Goal: Book appointment/travel/reservation

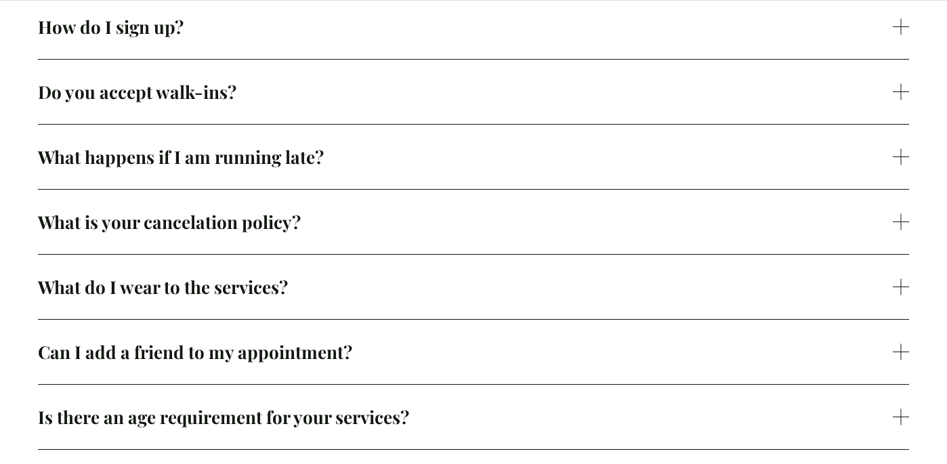
scroll to position [447, 0]
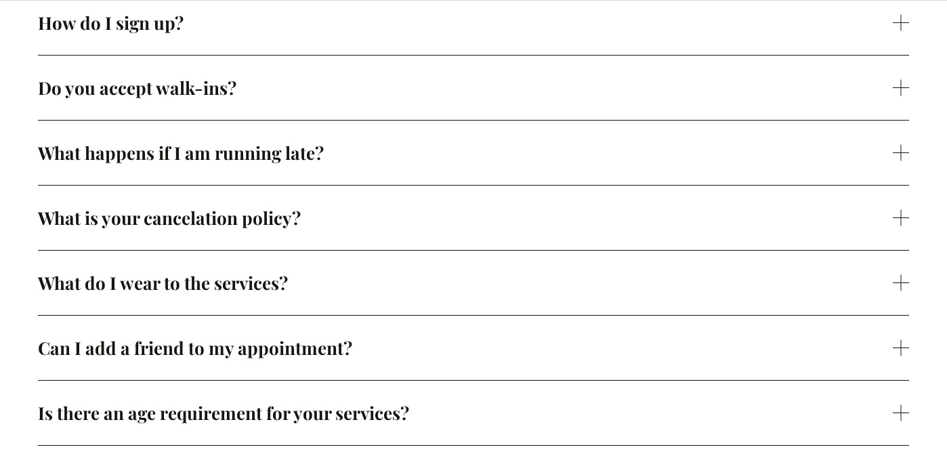
click at [749, 85] on span "Do you accept walk-ins?" at bounding box center [465, 88] width 855 height 24
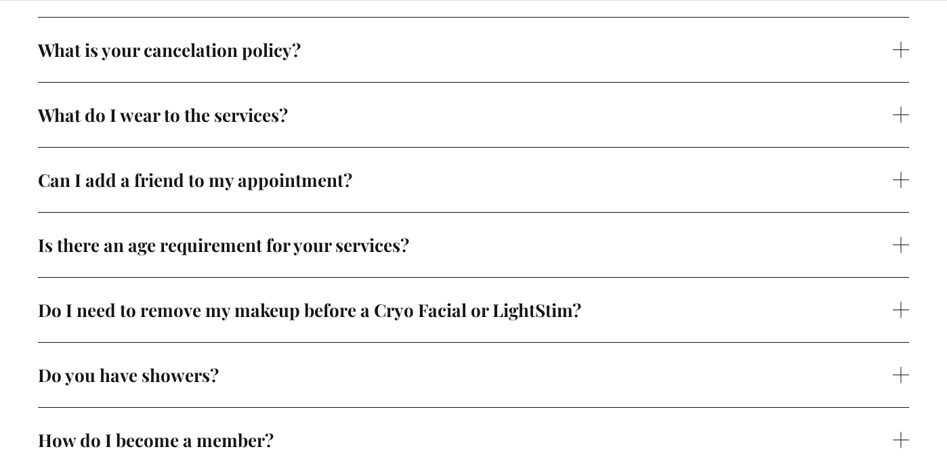
scroll to position [658, 0]
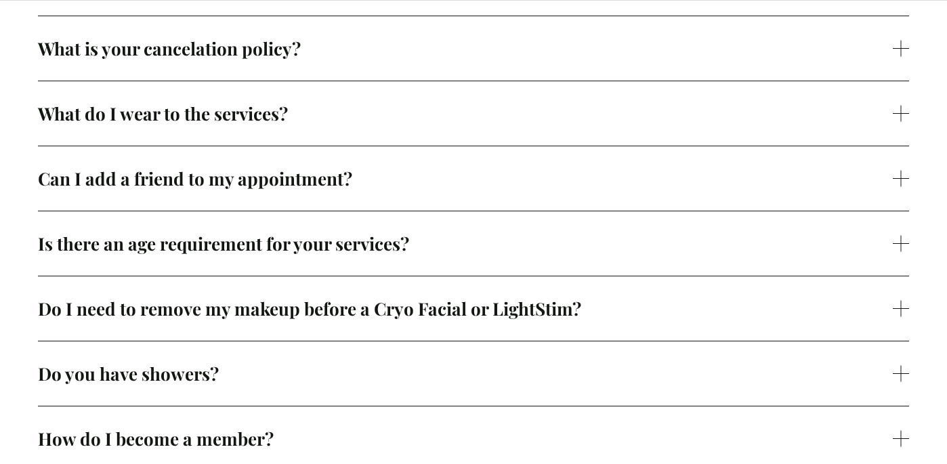
click at [709, 105] on span "What do I wear to the services?" at bounding box center [465, 114] width 855 height 24
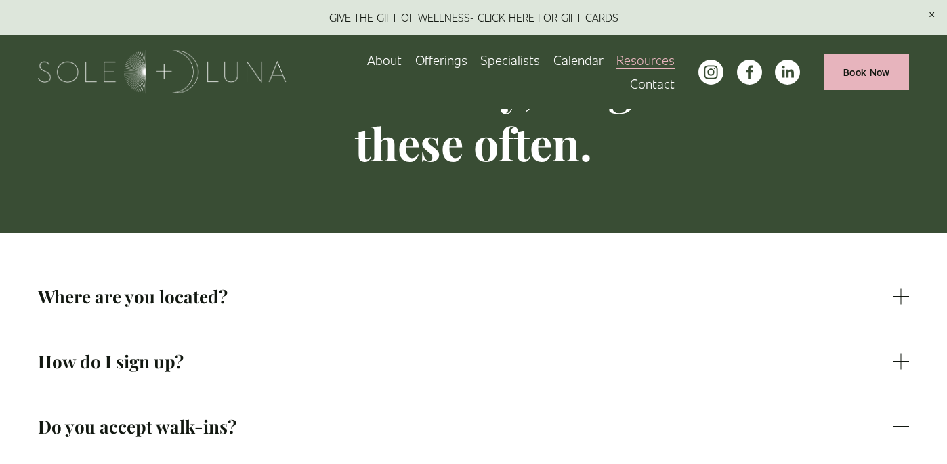
scroll to position [107, 0]
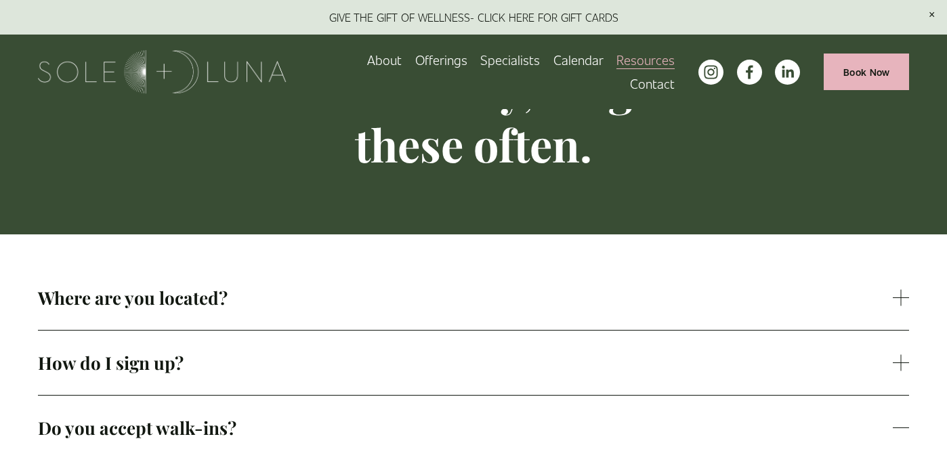
click at [0, 0] on span "Wellness Experiences" at bounding box center [0, 0] width 0 height 0
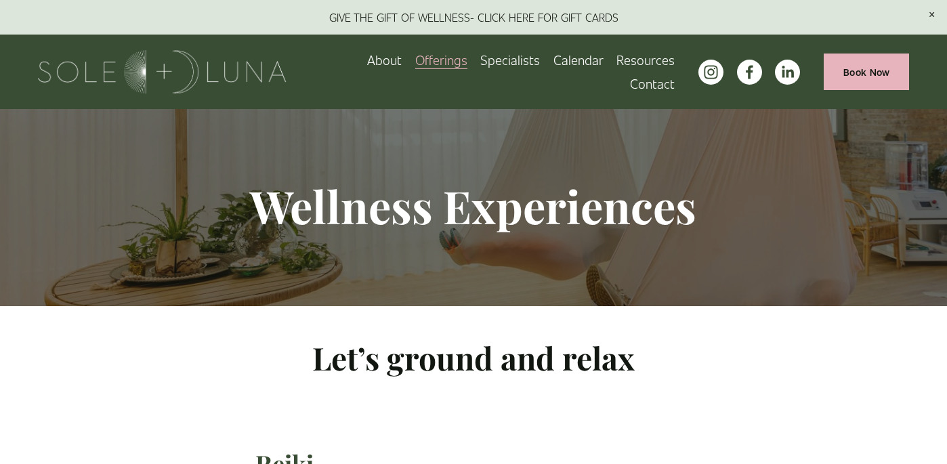
click at [869, 68] on link "Book Now" at bounding box center [866, 72] width 85 height 36
click at [0, 0] on span "Rituals" at bounding box center [0, 0] width 0 height 0
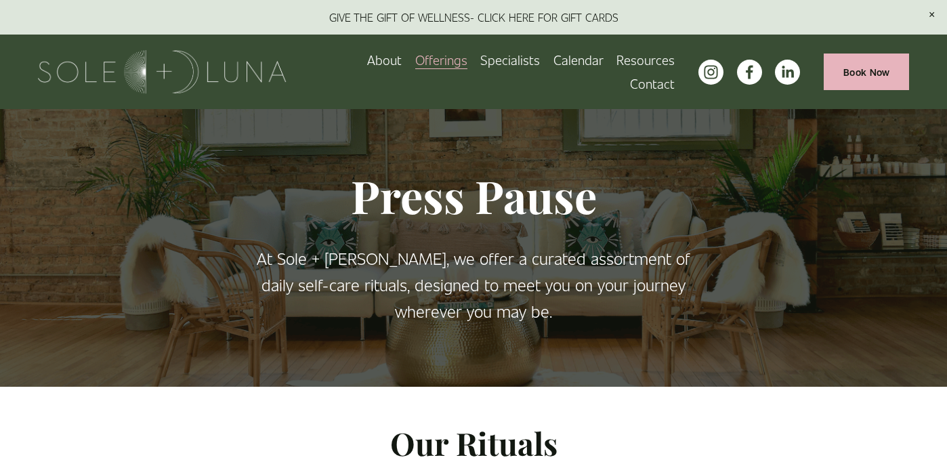
click at [0, 0] on span "Packages/Memberships" at bounding box center [0, 0] width 0 height 0
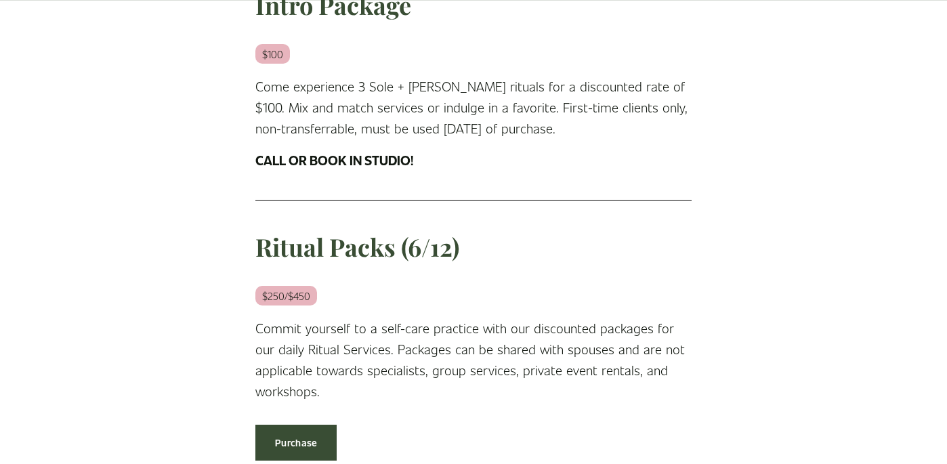
scroll to position [1357, 0]
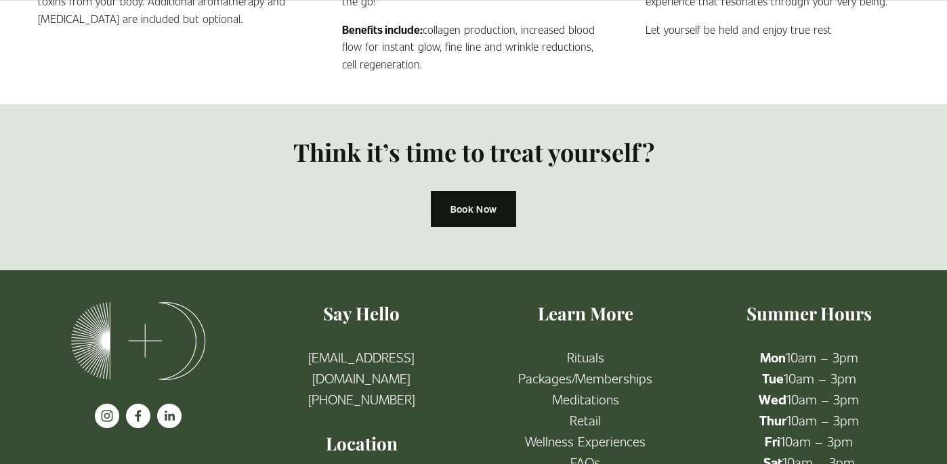
scroll to position [1304, 0]
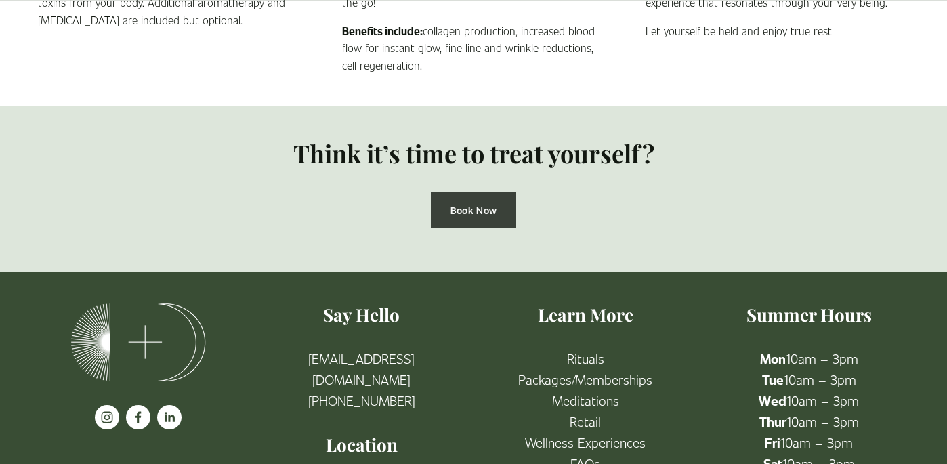
click at [455, 211] on link "Book Now" at bounding box center [473, 210] width 85 height 36
